Goal: Task Accomplishment & Management: Manage account settings

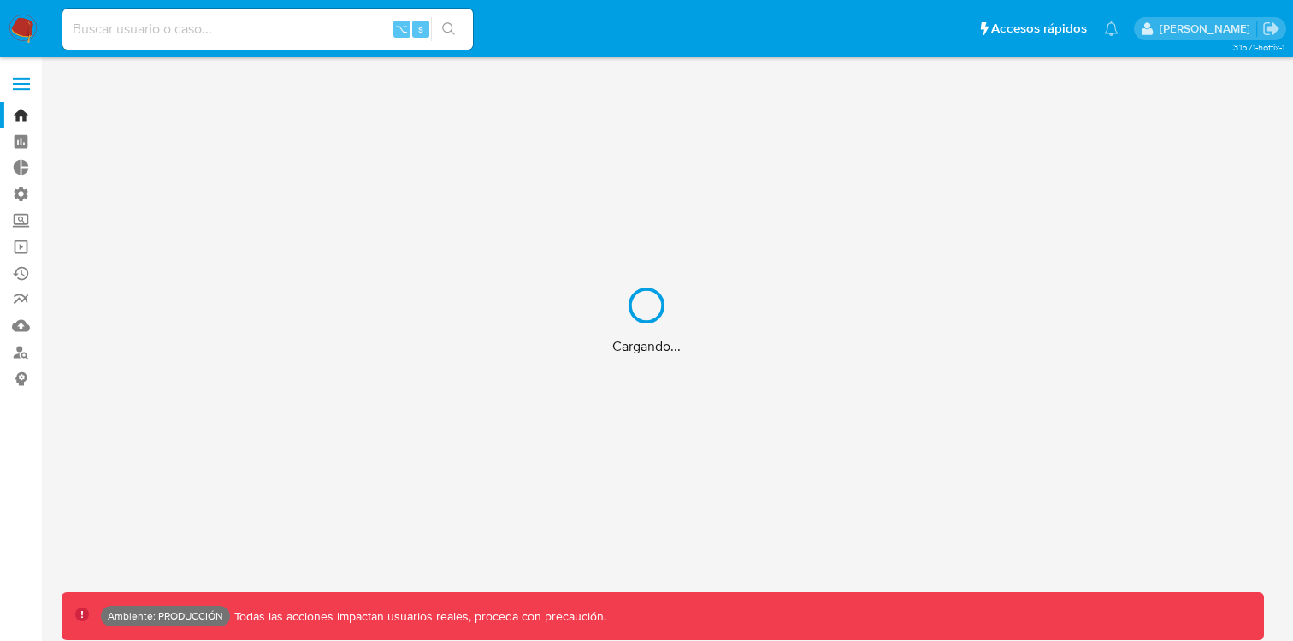
click at [32, 74] on div "Cargando..." at bounding box center [646, 320] width 1293 height 641
click at [29, 80] on div "Cargando..." at bounding box center [646, 320] width 1293 height 641
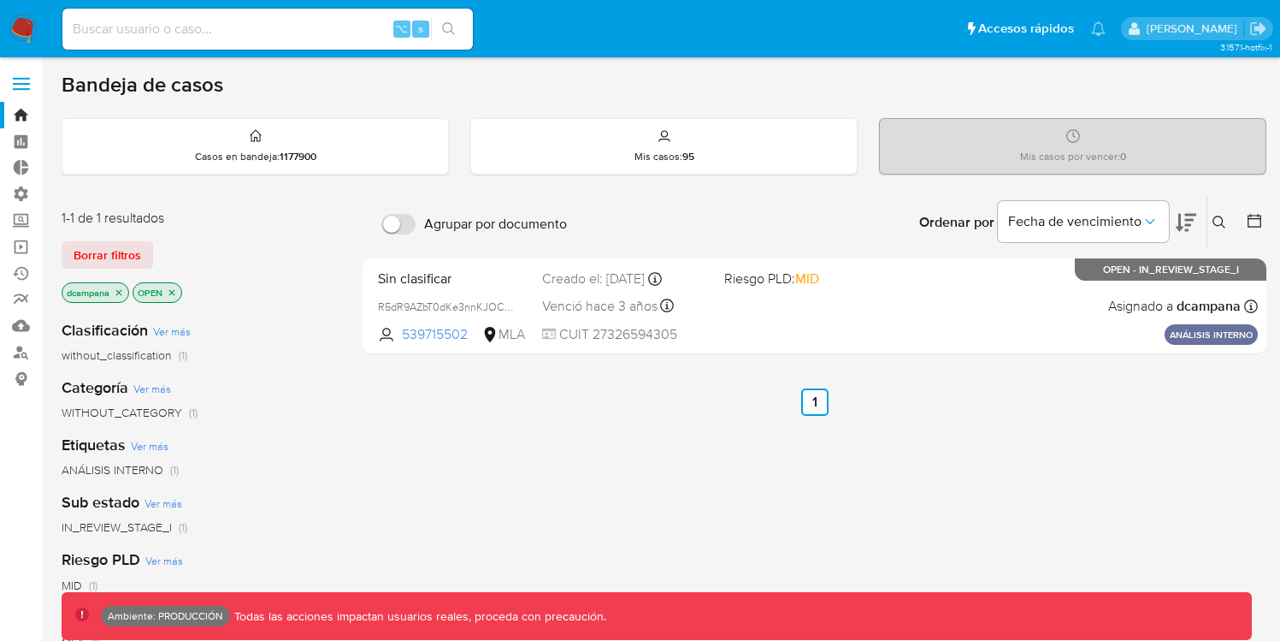
click at [13, 91] on label at bounding box center [21, 84] width 43 height 36
click at [0, 0] on input "checkbox" at bounding box center [0, 0] width 0 height 0
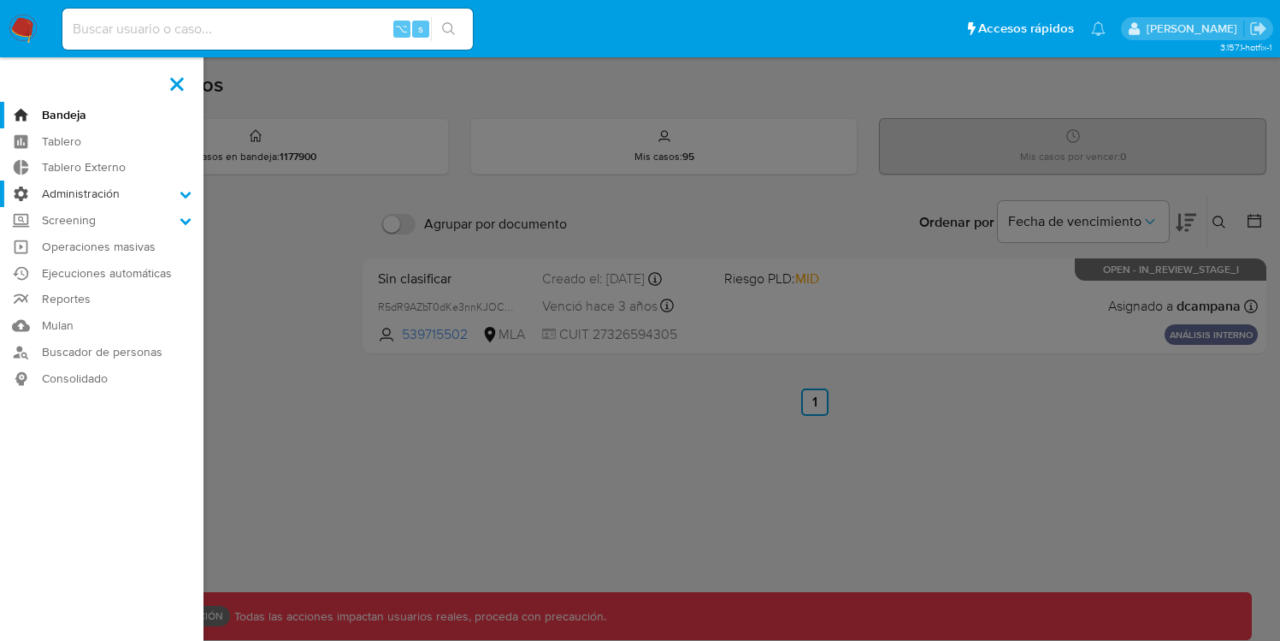
click at [86, 197] on label "Administración" at bounding box center [102, 193] width 204 height 27
click at [0, 0] on input "Administración" at bounding box center [0, 0] width 0 height 0
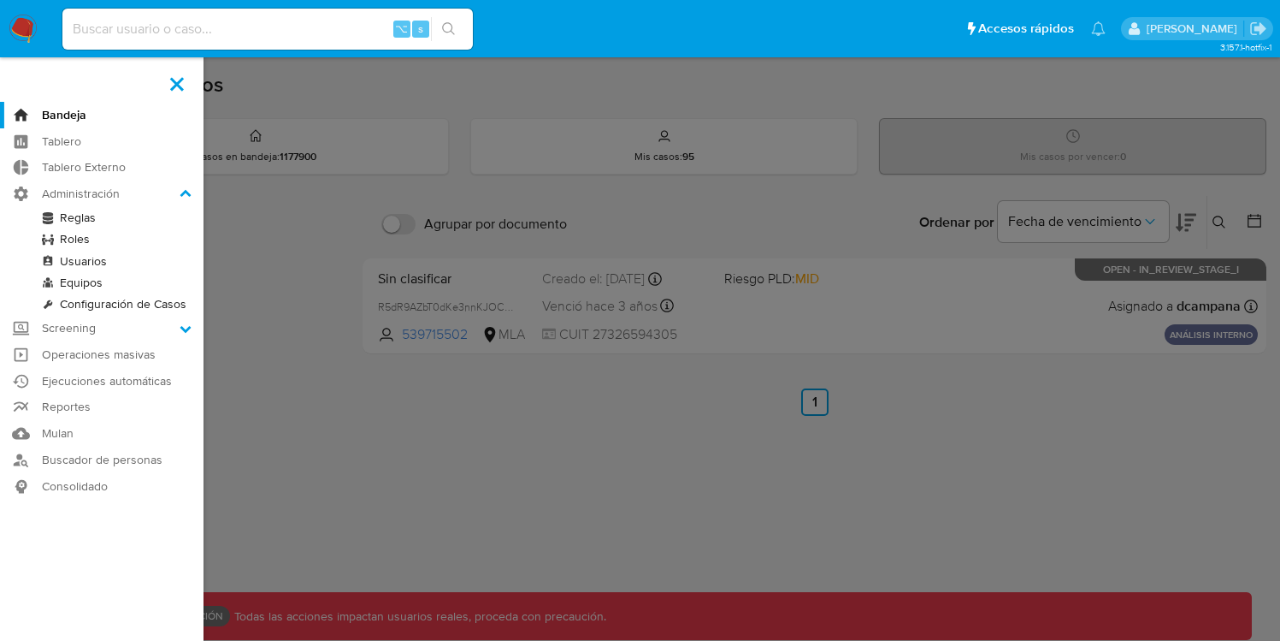
click at [80, 244] on link "Roles" at bounding box center [102, 238] width 204 height 21
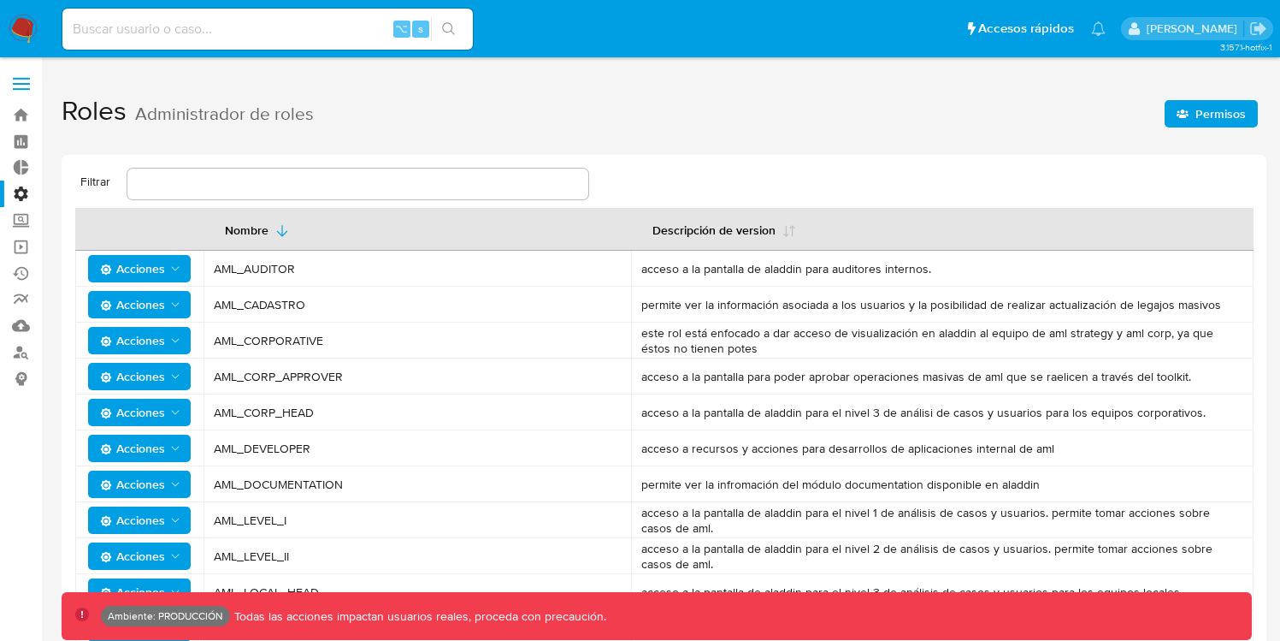
click at [1207, 117] on span "Permisos" at bounding box center [1221, 113] width 50 height 27
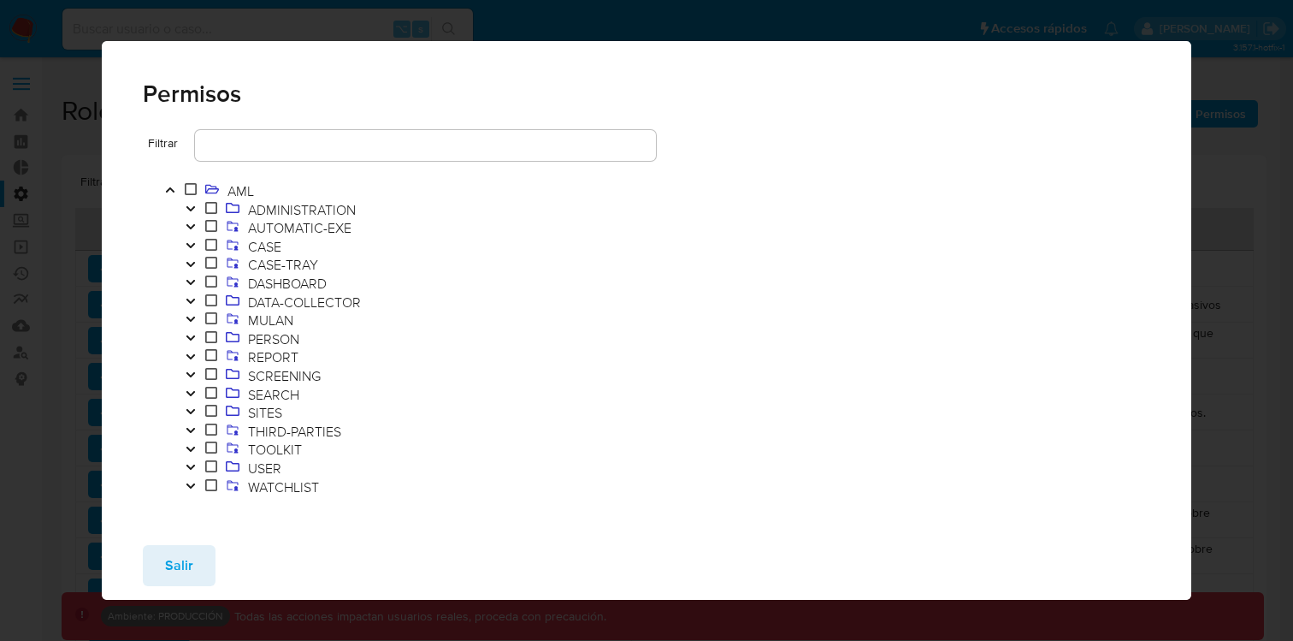
click at [193, 240] on icon "Toggle" at bounding box center [191, 245] width 12 height 10
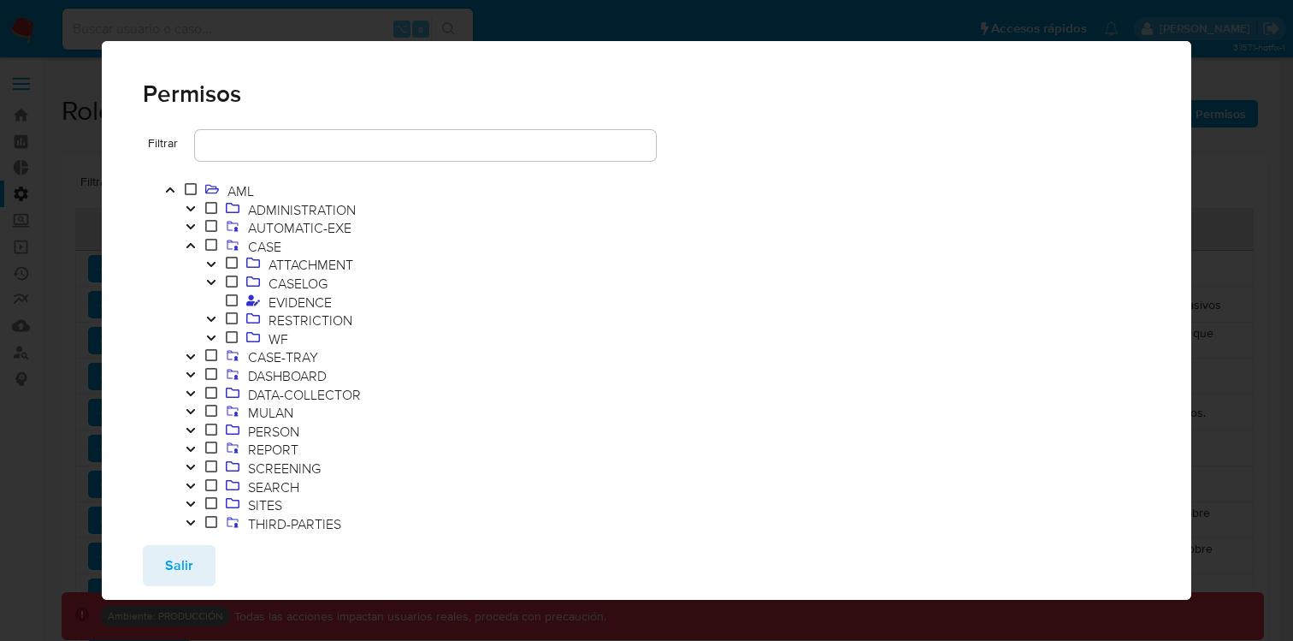
click at [211, 333] on icon "Toggle" at bounding box center [211, 338] width 12 height 10
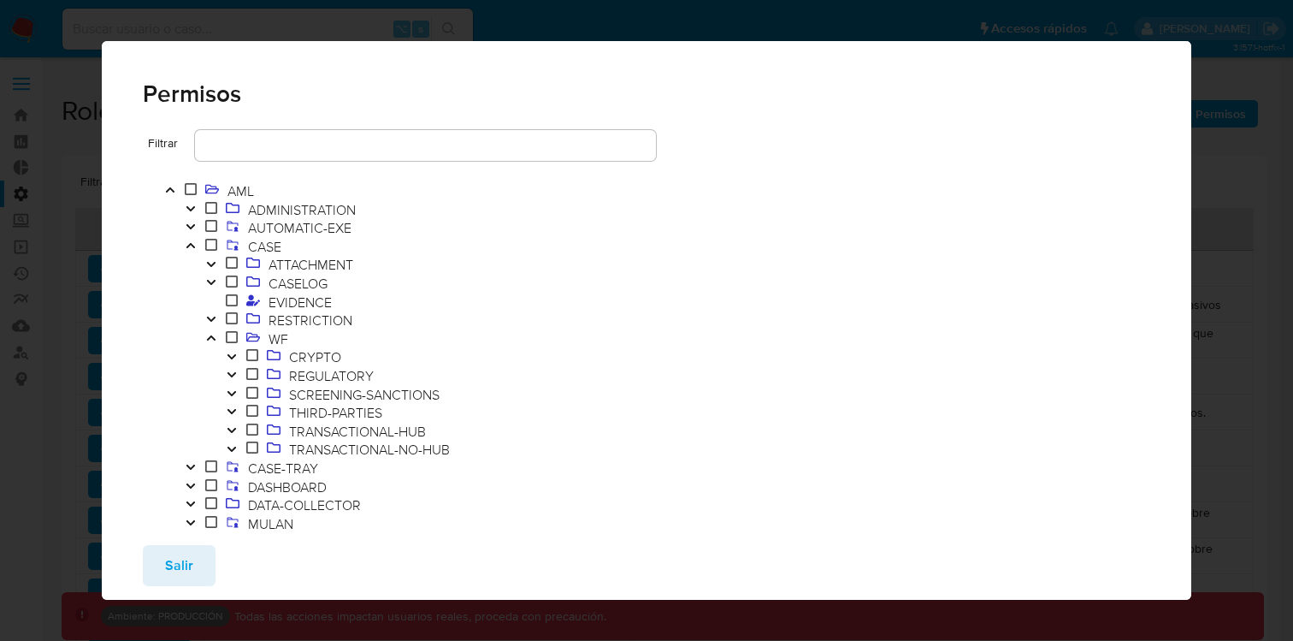
click at [235, 433] on icon "Toggle" at bounding box center [232, 430] width 12 height 10
click at [168, 573] on span "Salir" at bounding box center [179, 565] width 28 height 38
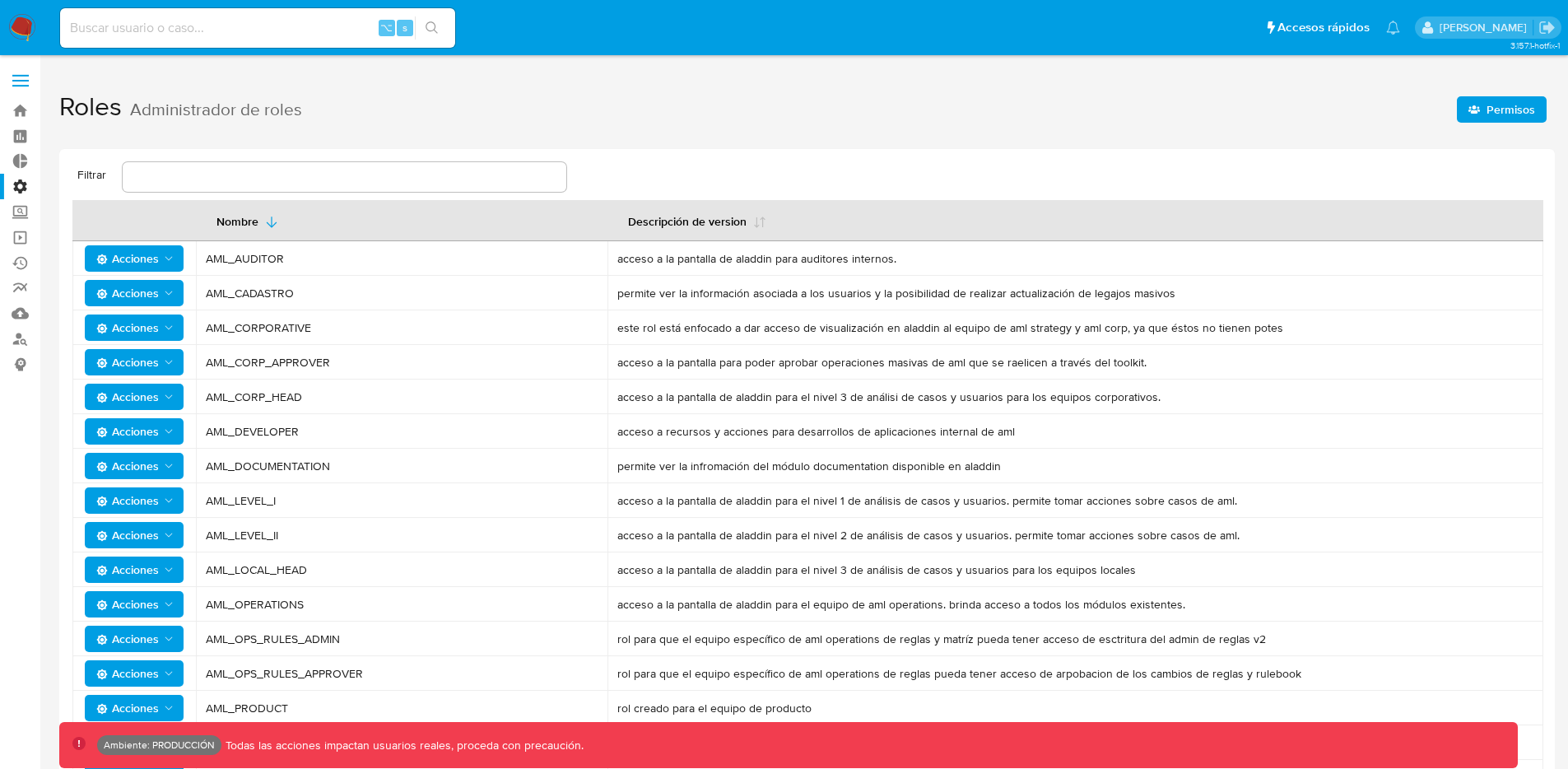
click at [1244, 116] on span "Permisos" at bounding box center [1511, 109] width 48 height 26
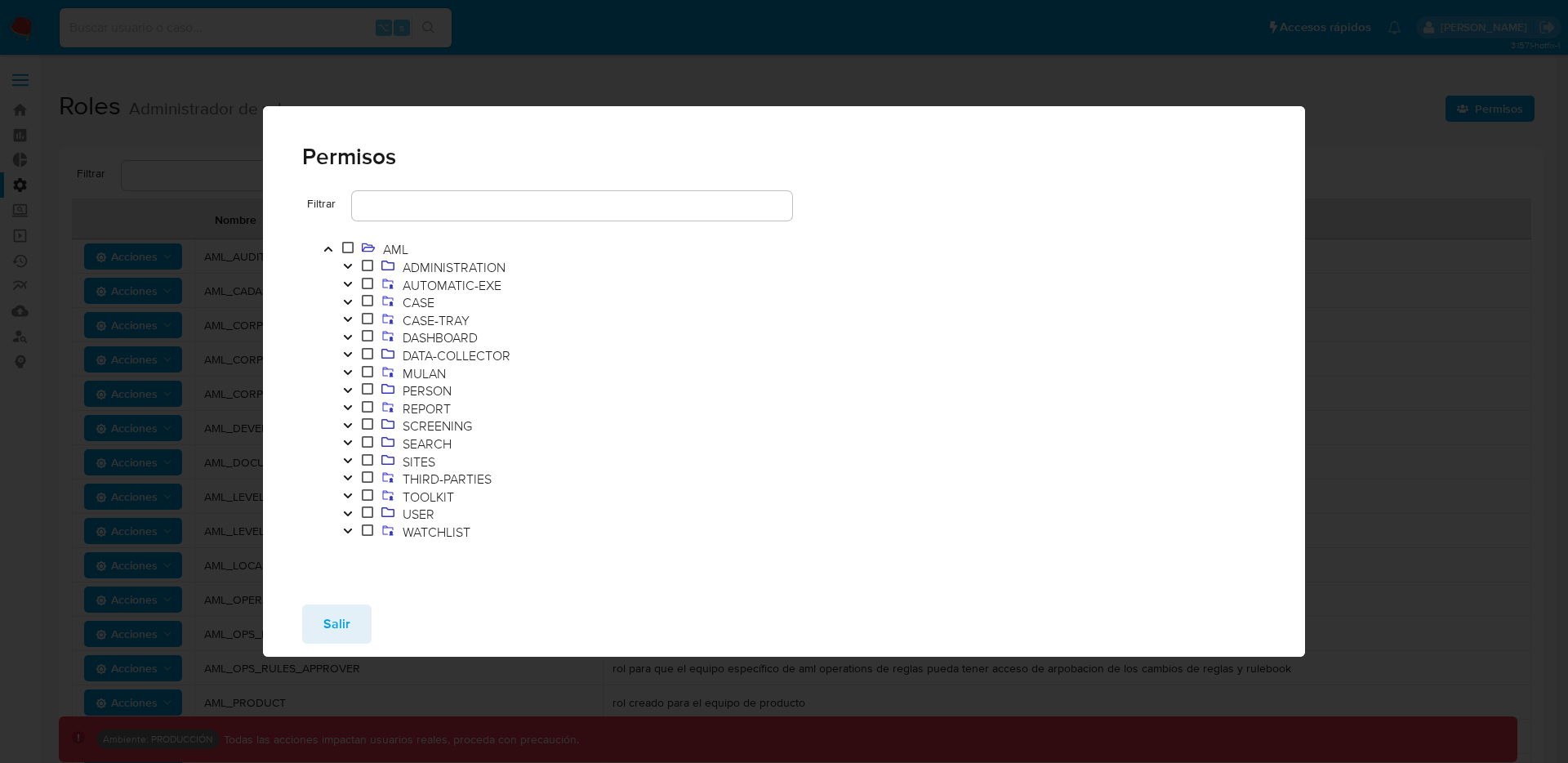
click at [352, 299] on icon "Toggle" at bounding box center [348, 302] width 11 height 10
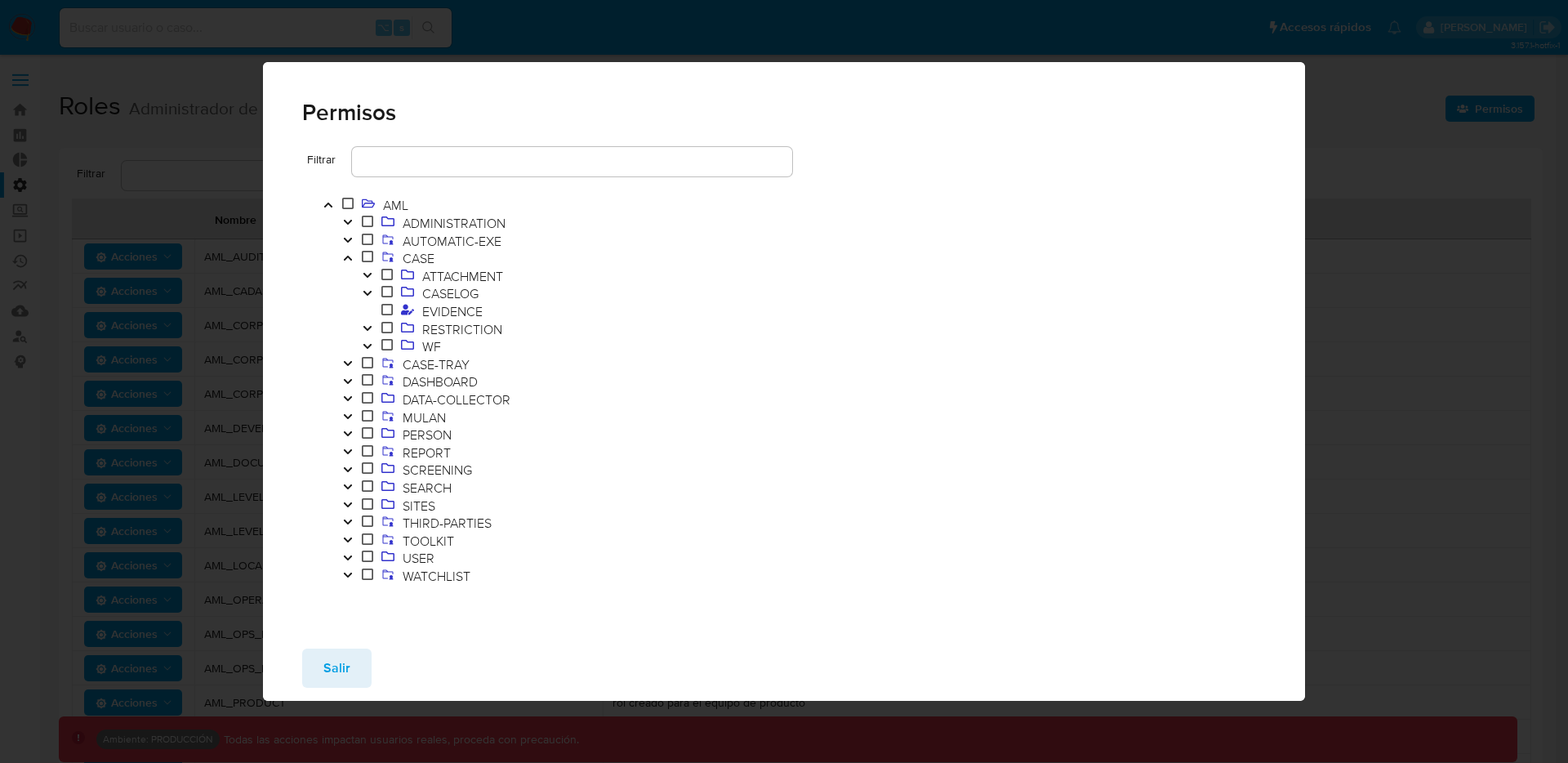
click at [375, 343] on button "Toggle" at bounding box center [368, 347] width 20 height 18
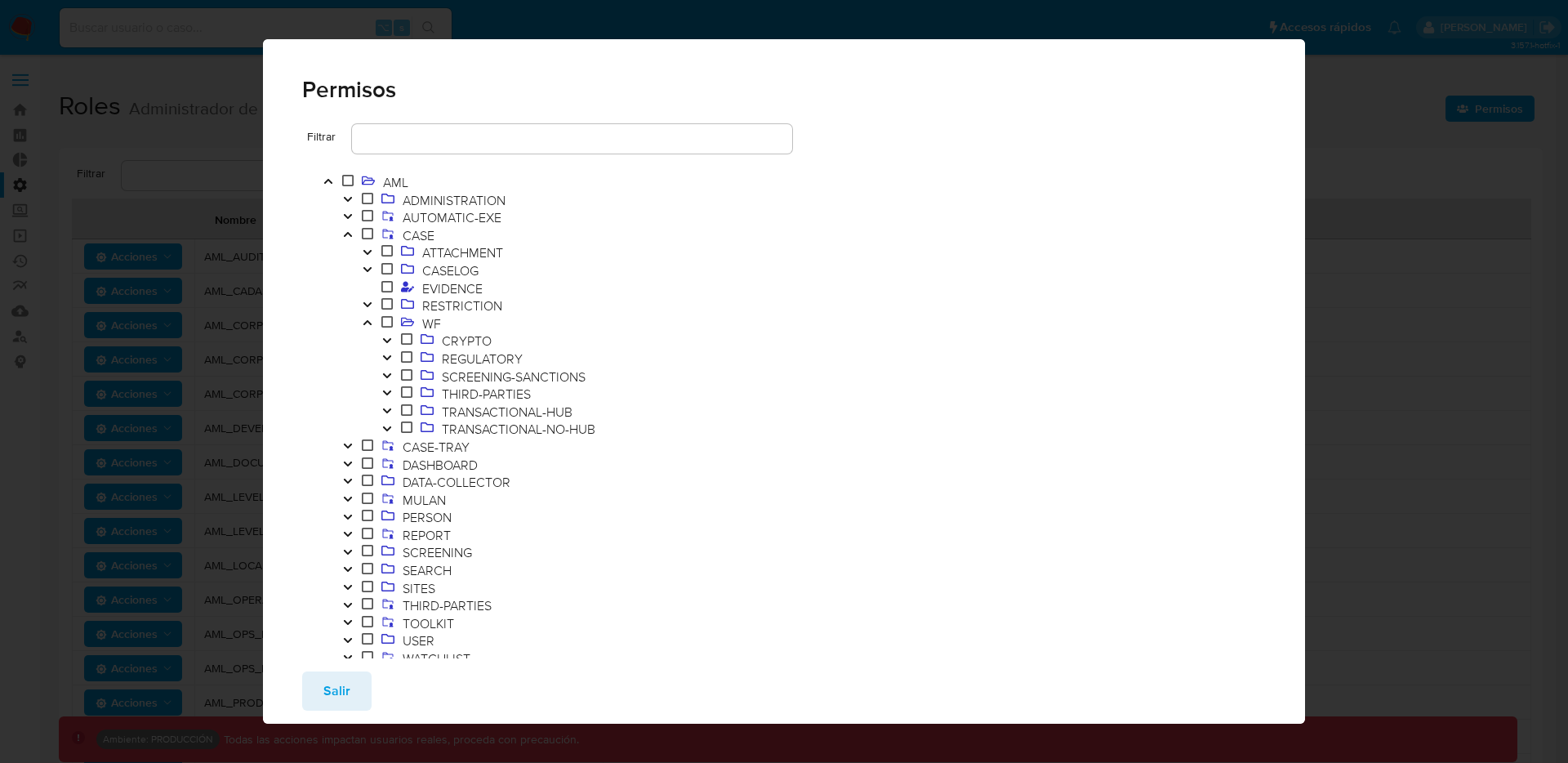
click at [390, 413] on icon "Toggle" at bounding box center [387, 411] width 11 height 10
click at [484, 462] on span "OPEN-ROS" at bounding box center [493, 464] width 71 height 18
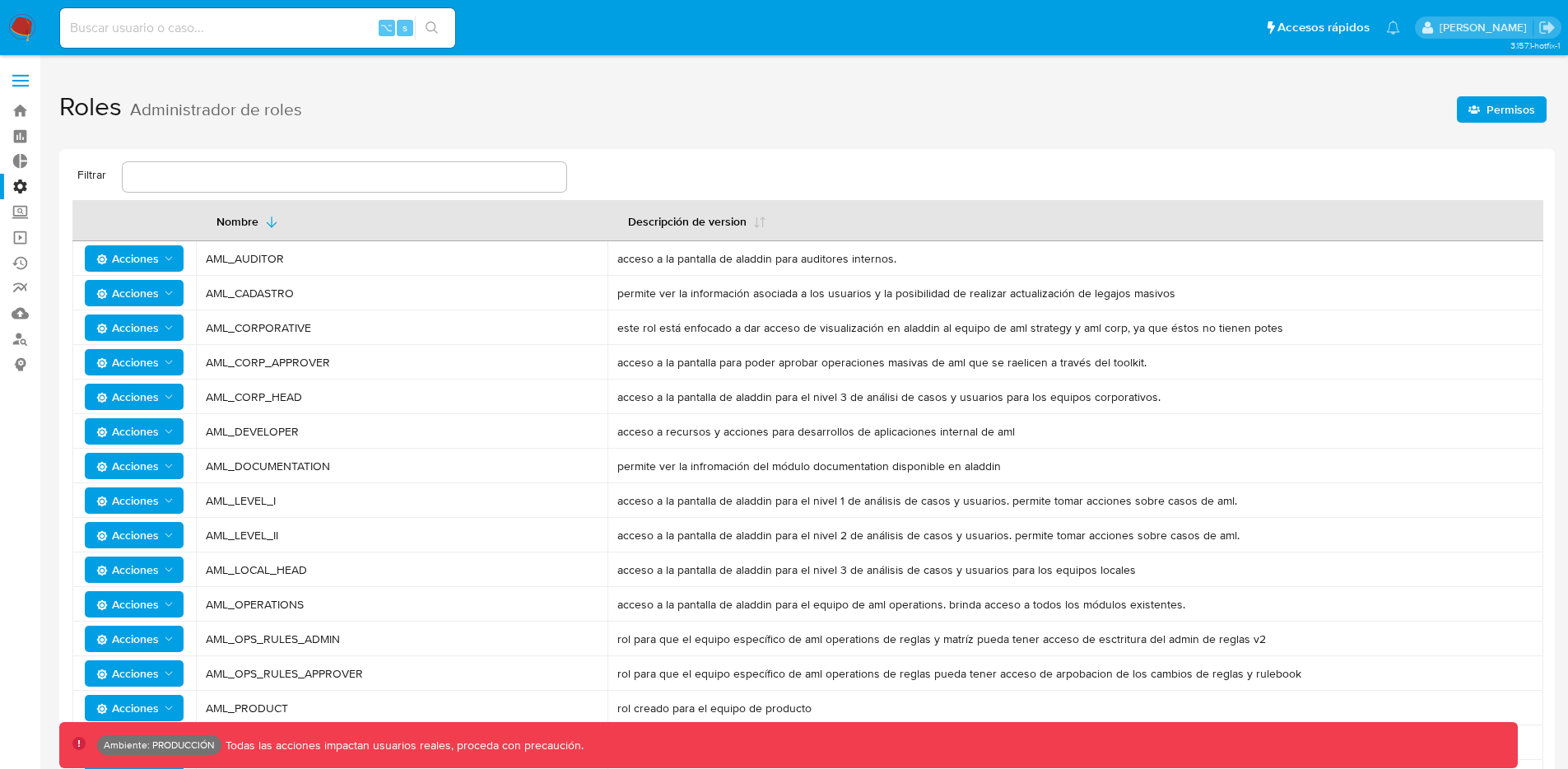
click at [1469, 104] on button "Permisos" at bounding box center [1502, 109] width 90 height 26
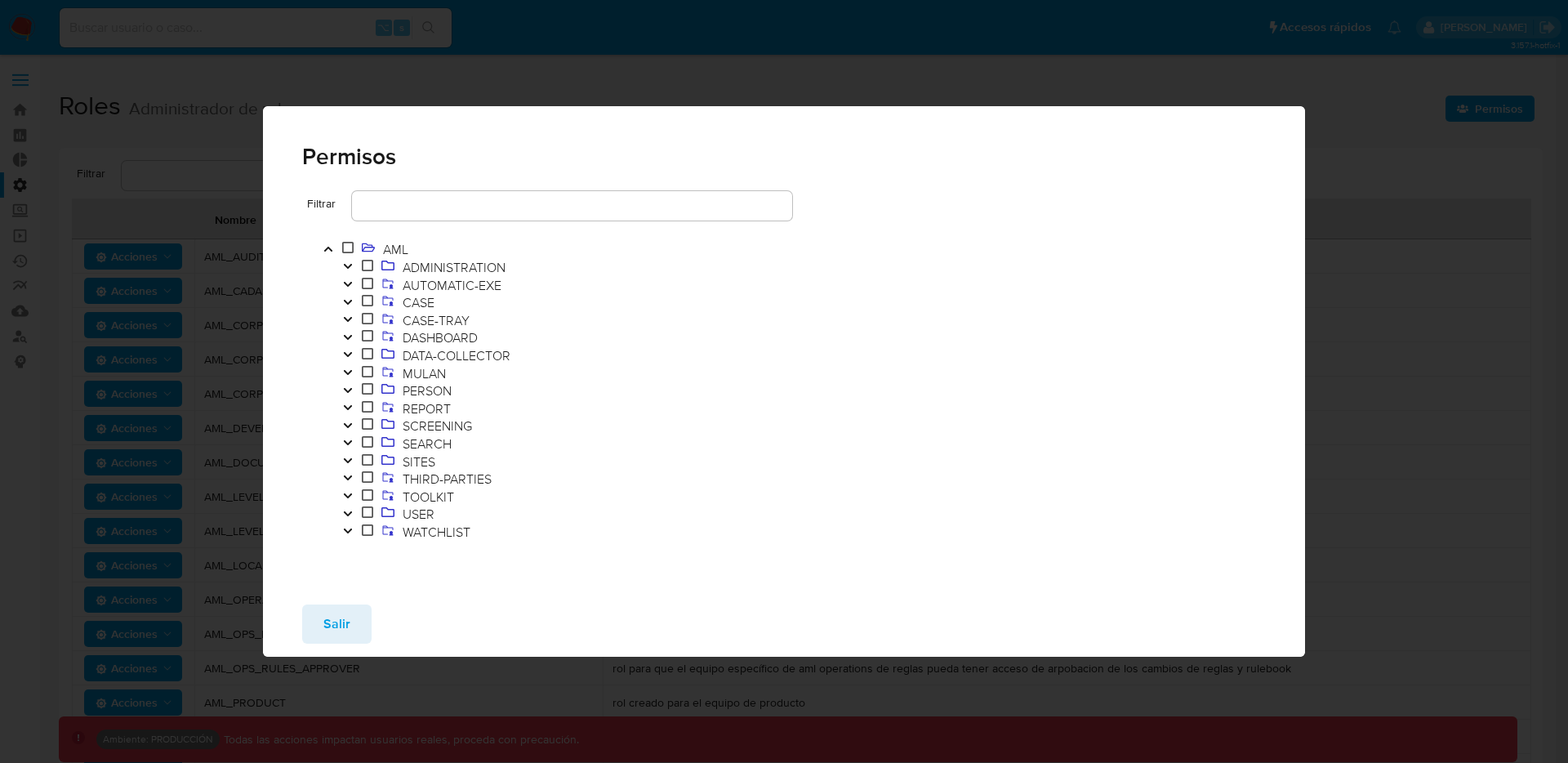
click at [344, 304] on icon "Toggle" at bounding box center [348, 302] width 11 height 10
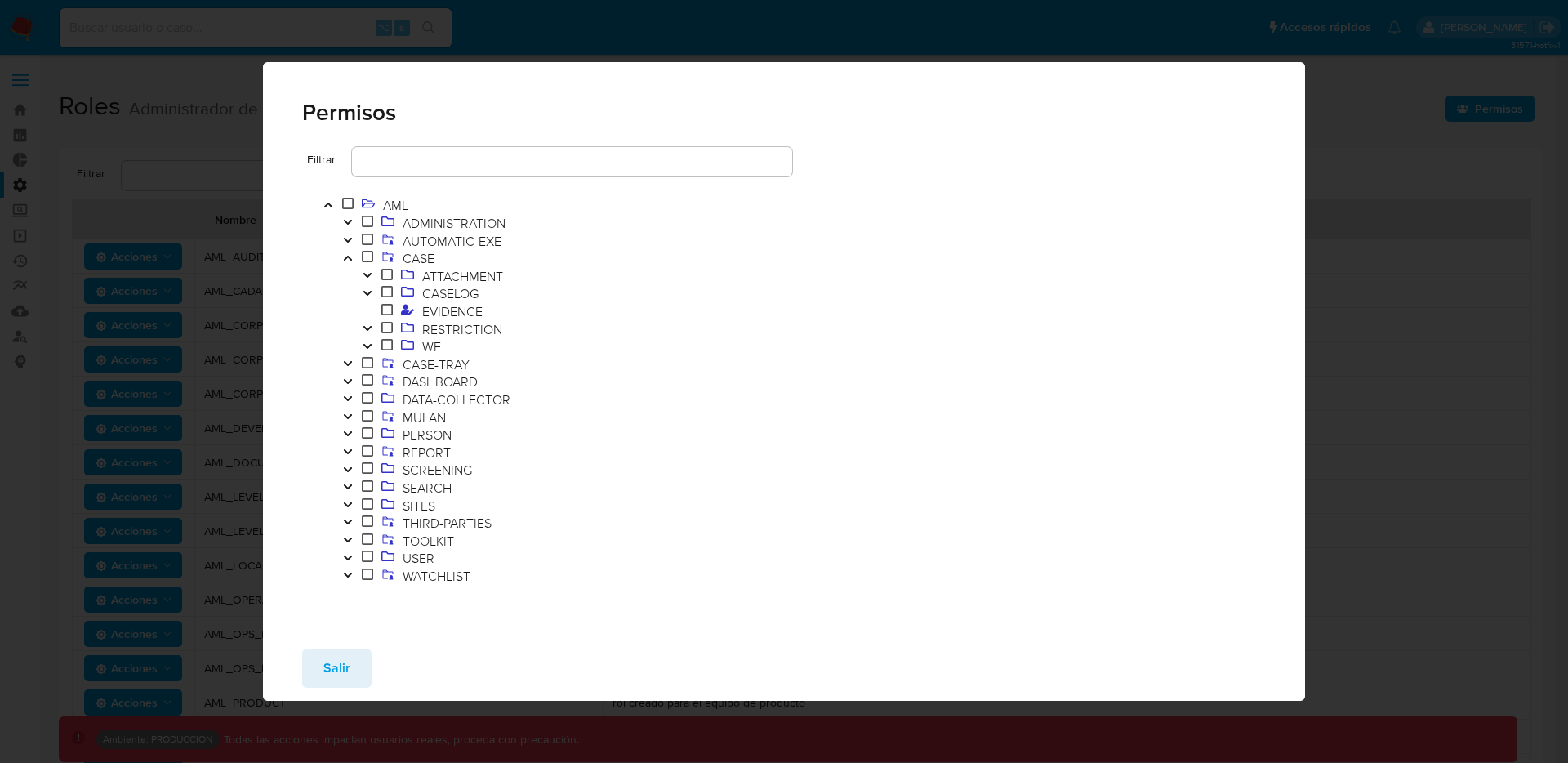
click at [371, 342] on icon "Toggle" at bounding box center [368, 346] width 11 height 10
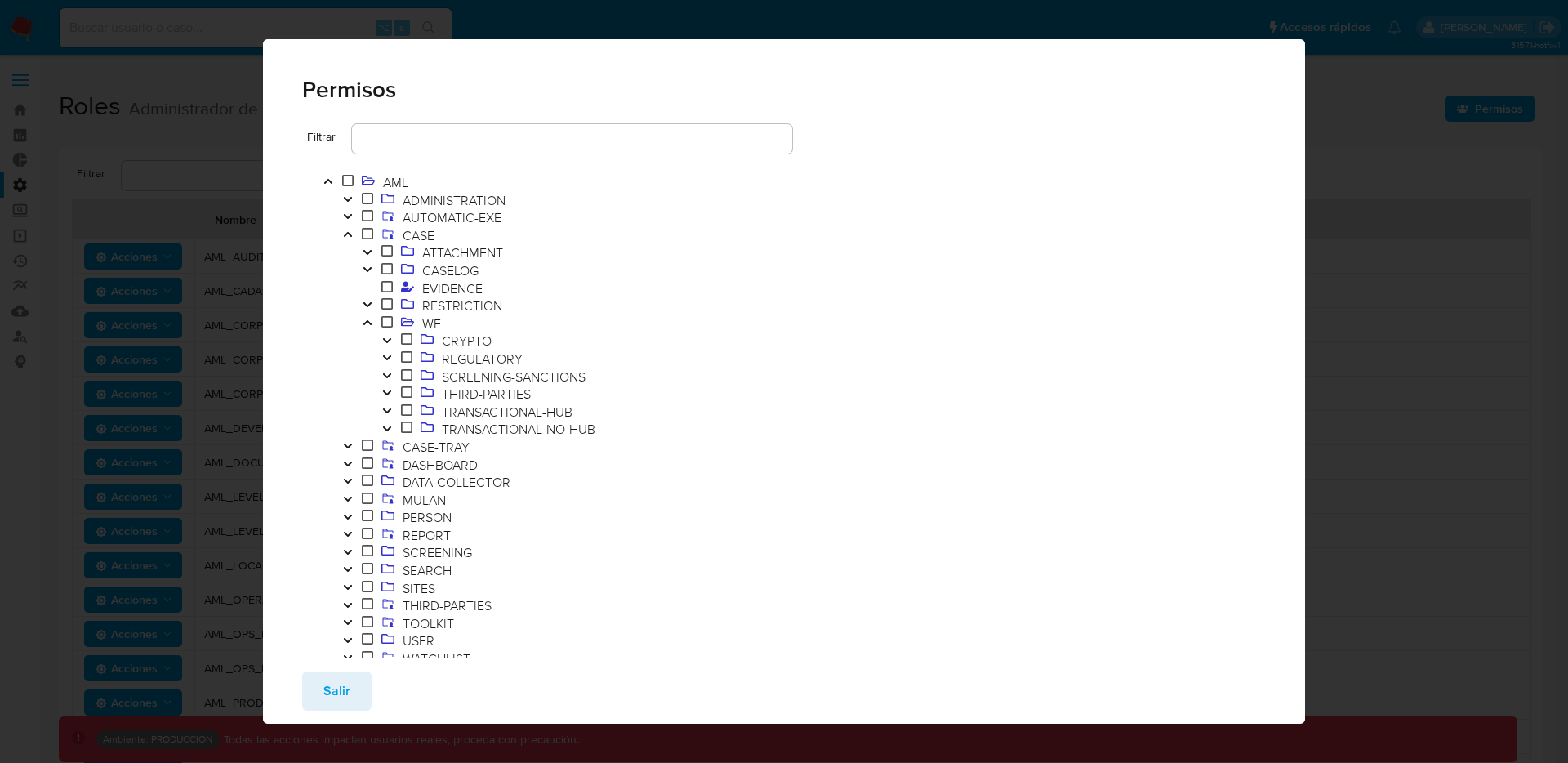
click at [390, 412] on icon "Toggle" at bounding box center [387, 411] width 11 height 10
click at [467, 460] on span "OPEN-ROS" at bounding box center [493, 464] width 71 height 18
